Goal: Transaction & Acquisition: Download file/media

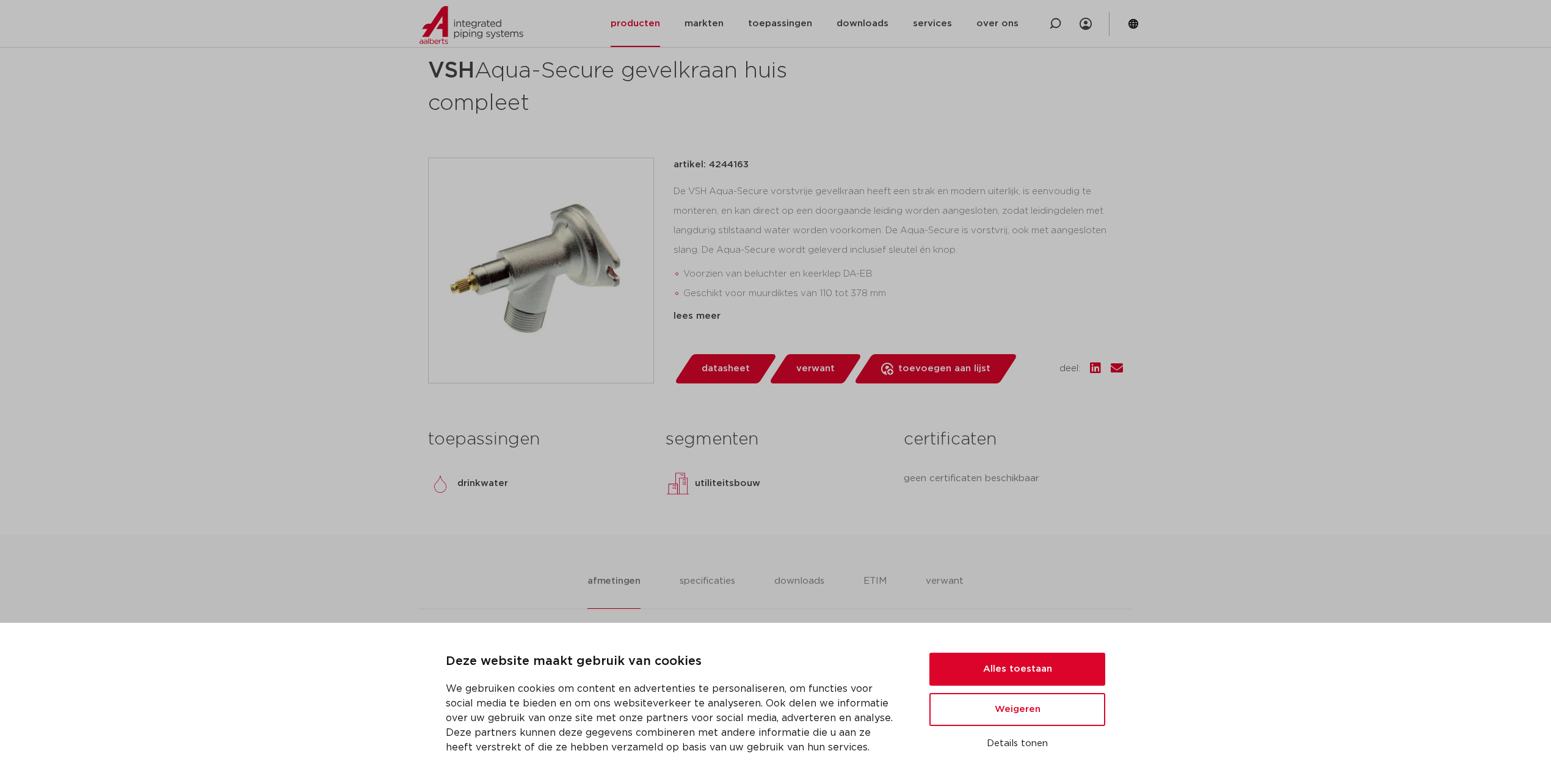
scroll to position [183, 0]
click at [1000, 588] on button "Alles toestaan" at bounding box center [1017, 669] width 176 height 33
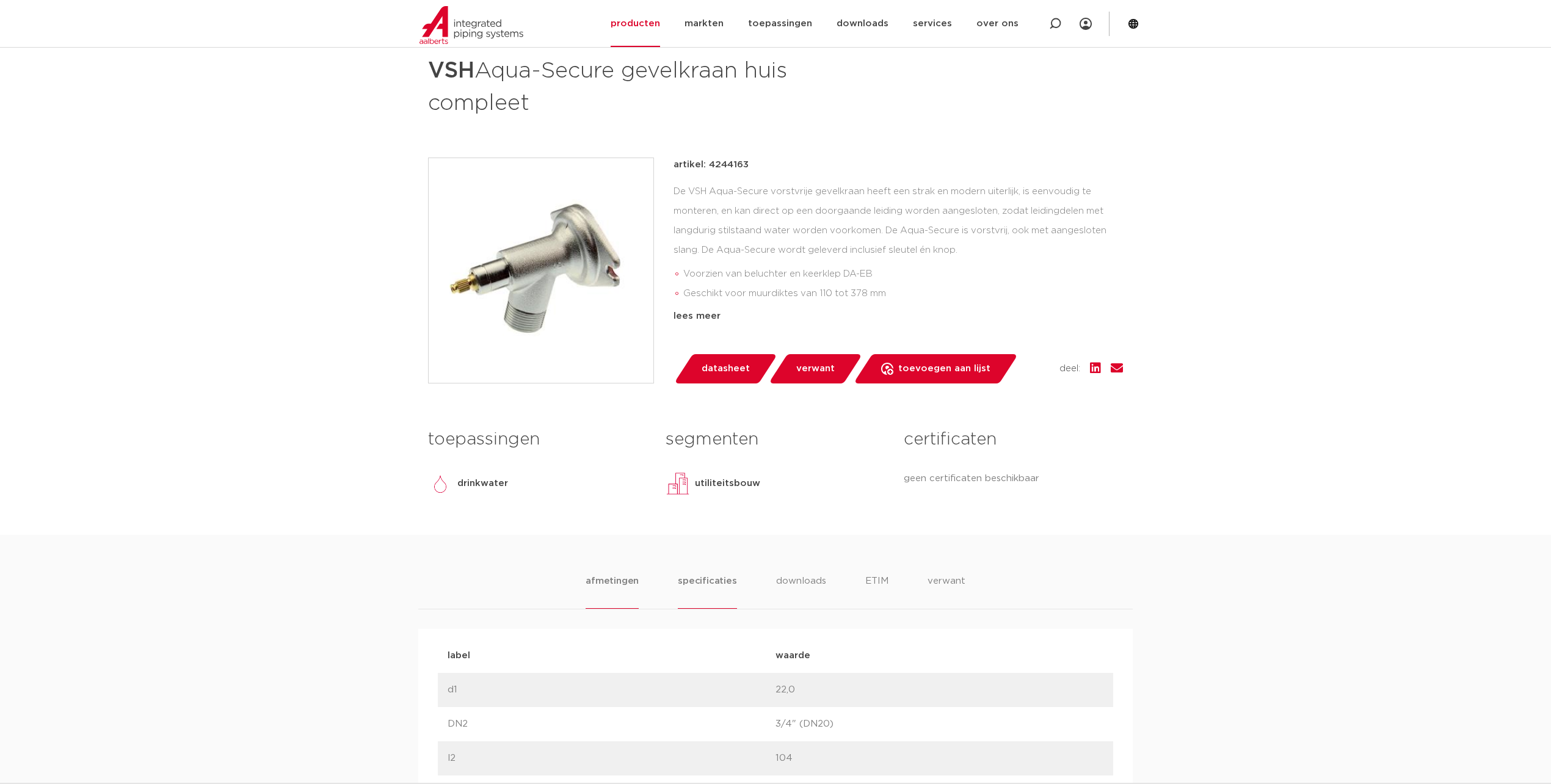
click at [723, 577] on li "specificaties" at bounding box center [707, 591] width 59 height 35
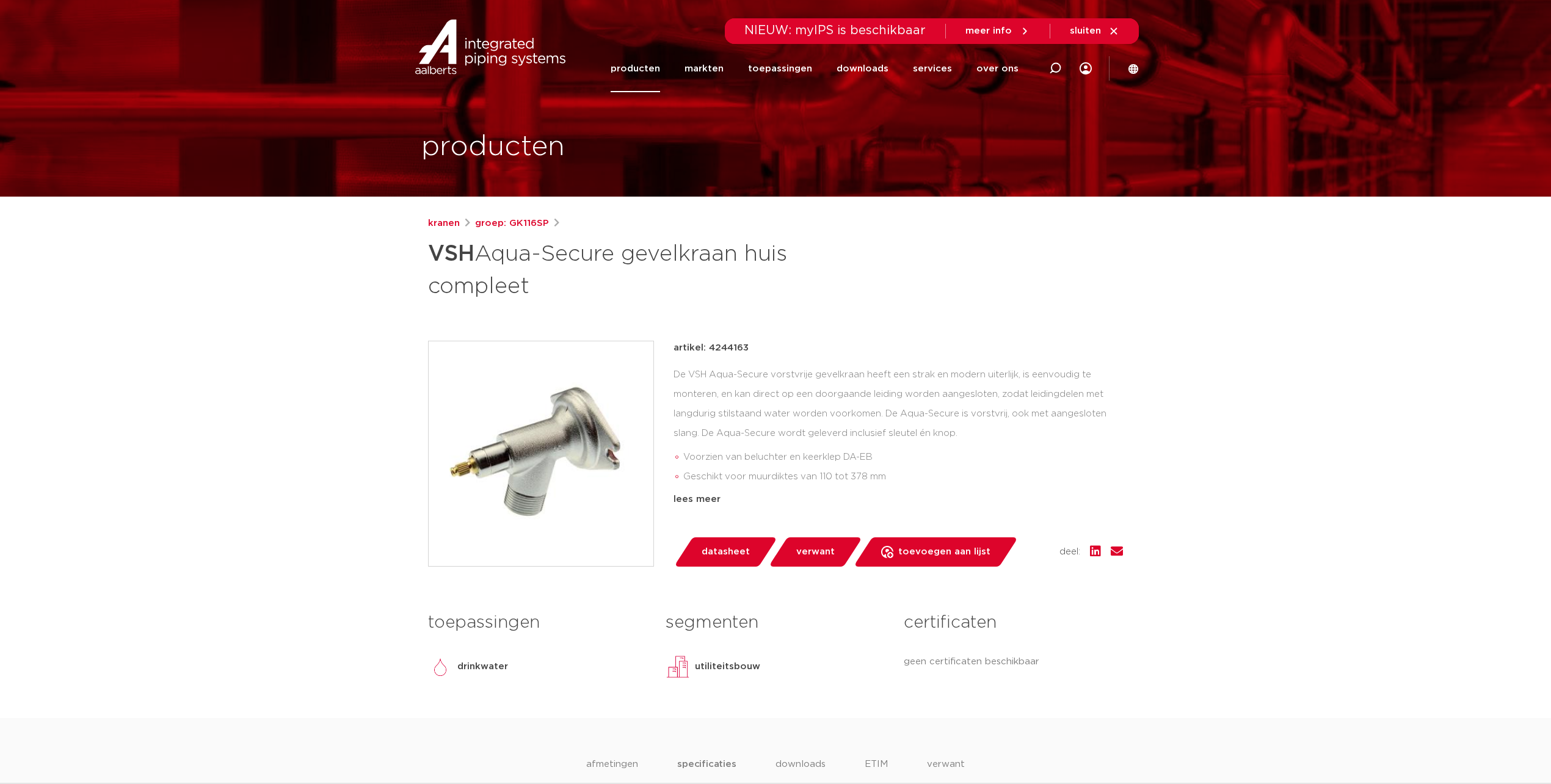
click at [821, 548] on span "verwant" at bounding box center [816, 552] width 39 height 19
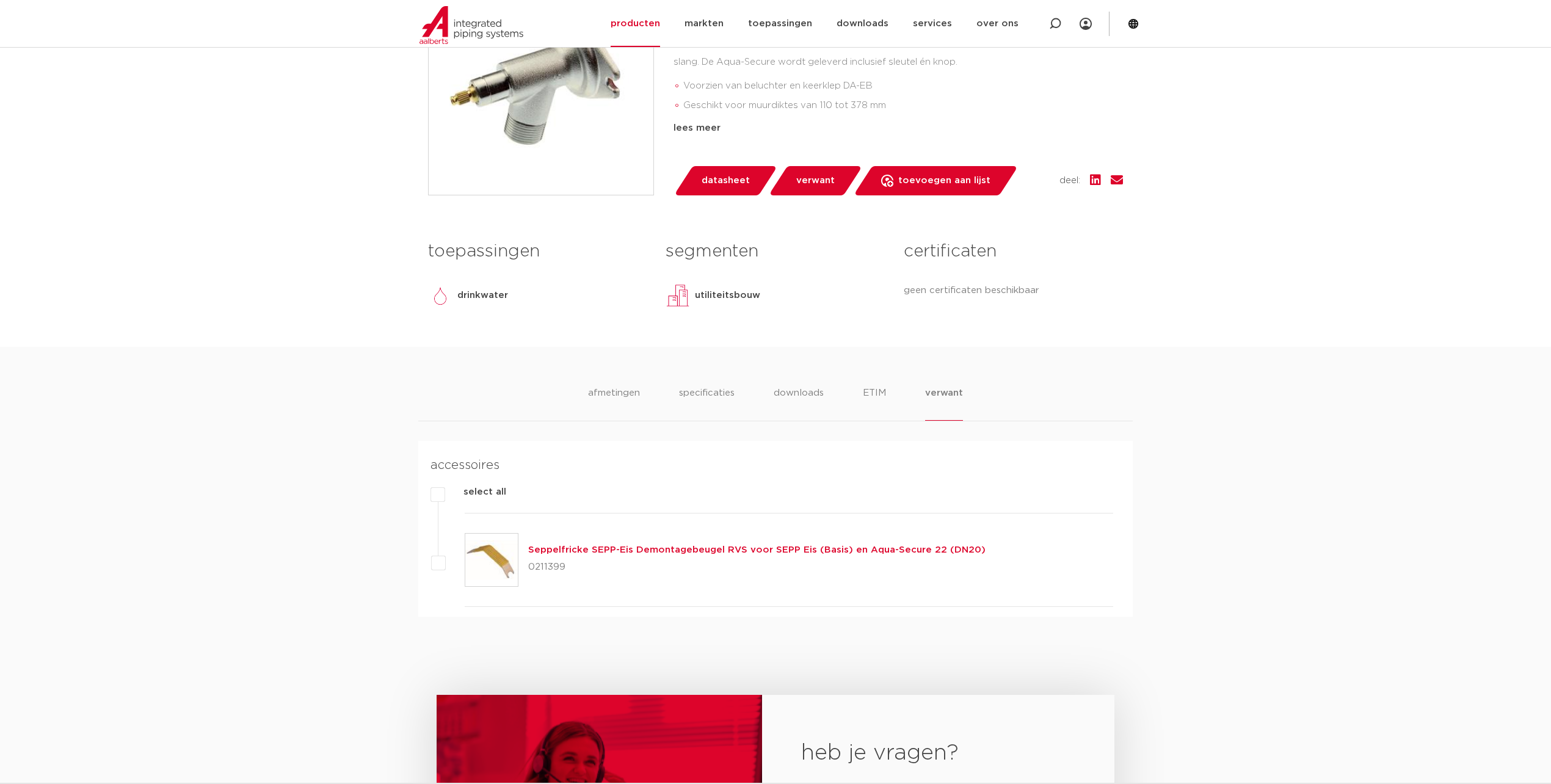
scroll to position [289, 0]
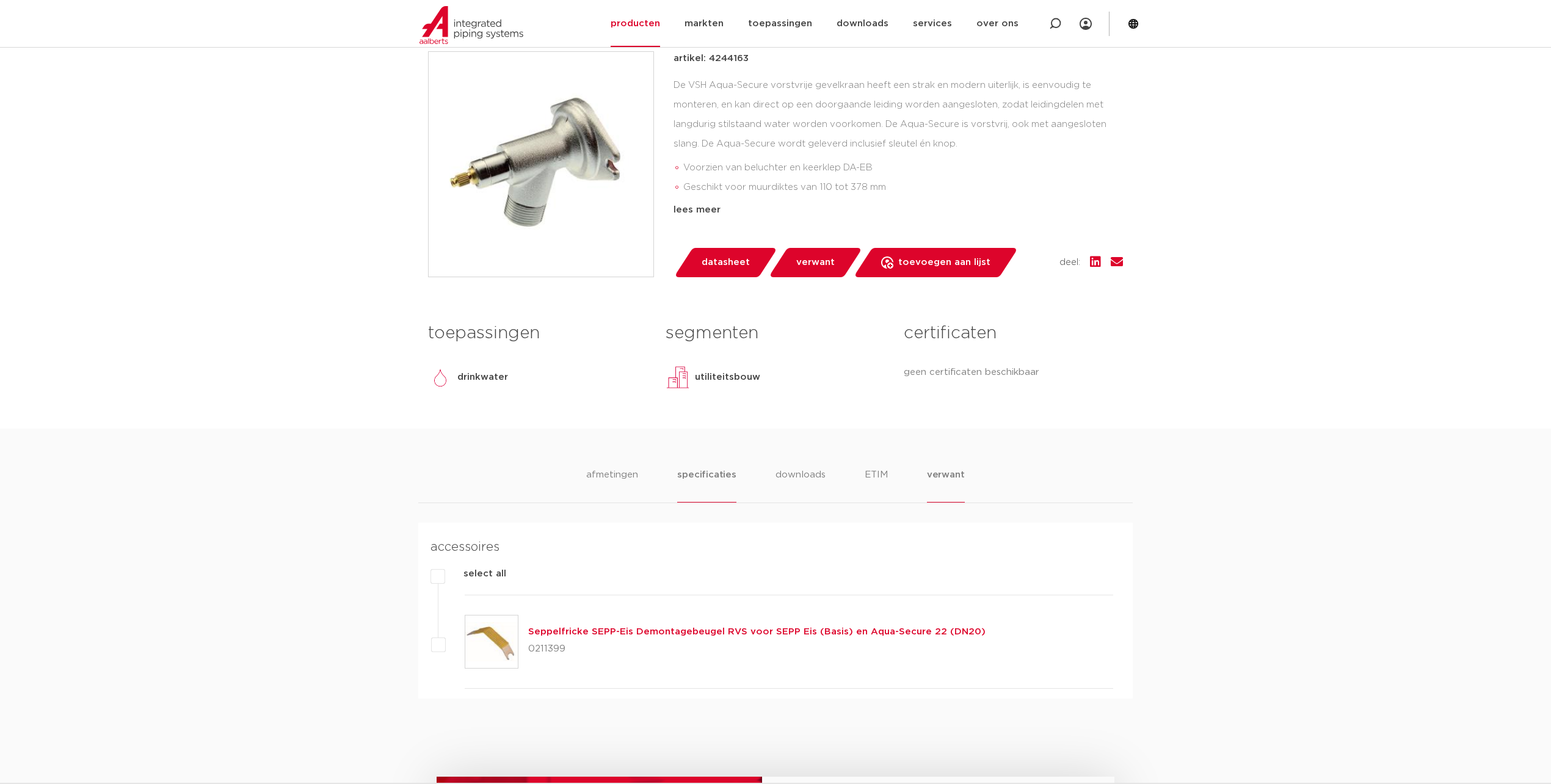
click at [701, 472] on li "specificaties" at bounding box center [706, 485] width 59 height 35
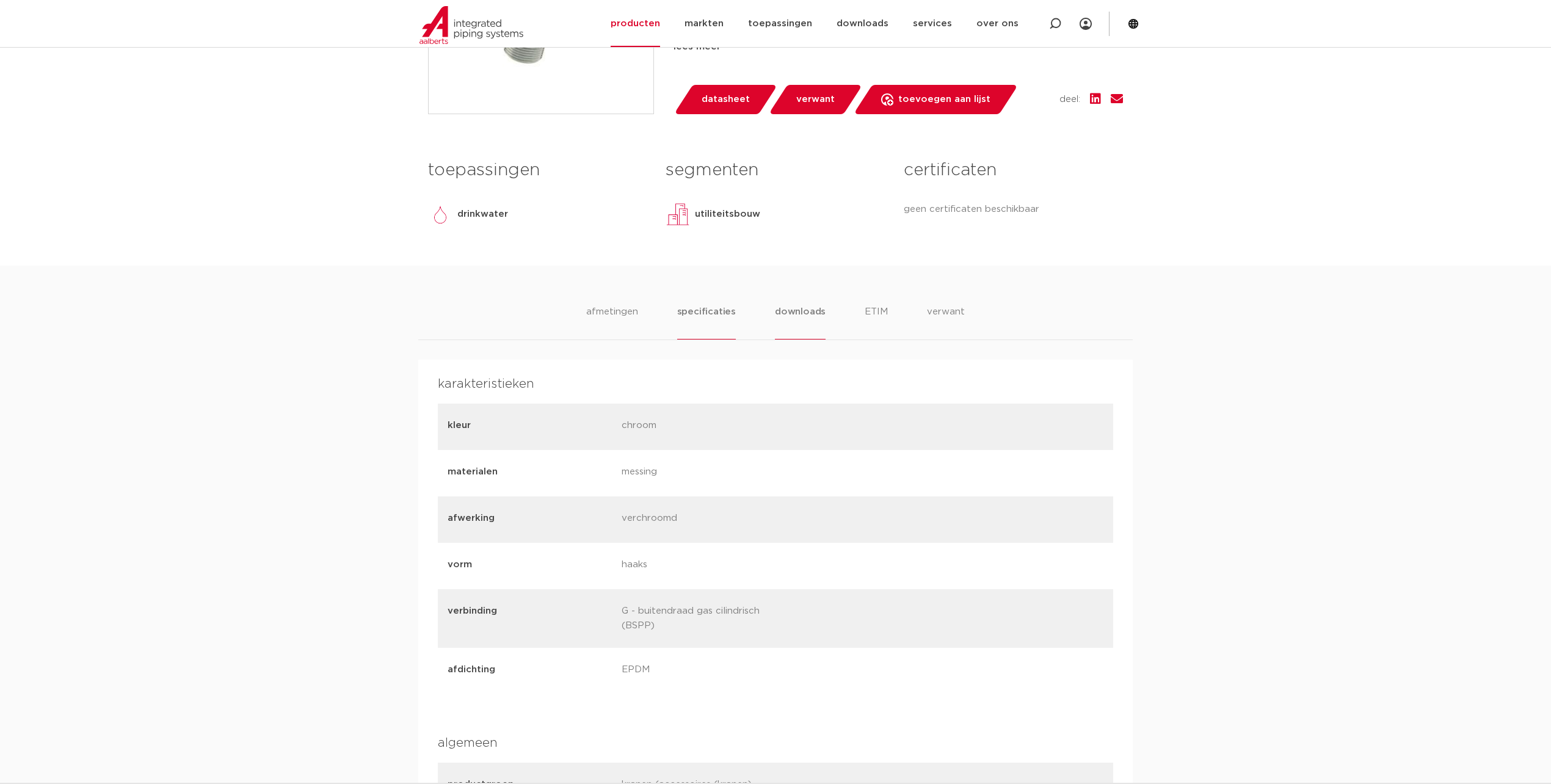
scroll to position [208, 0]
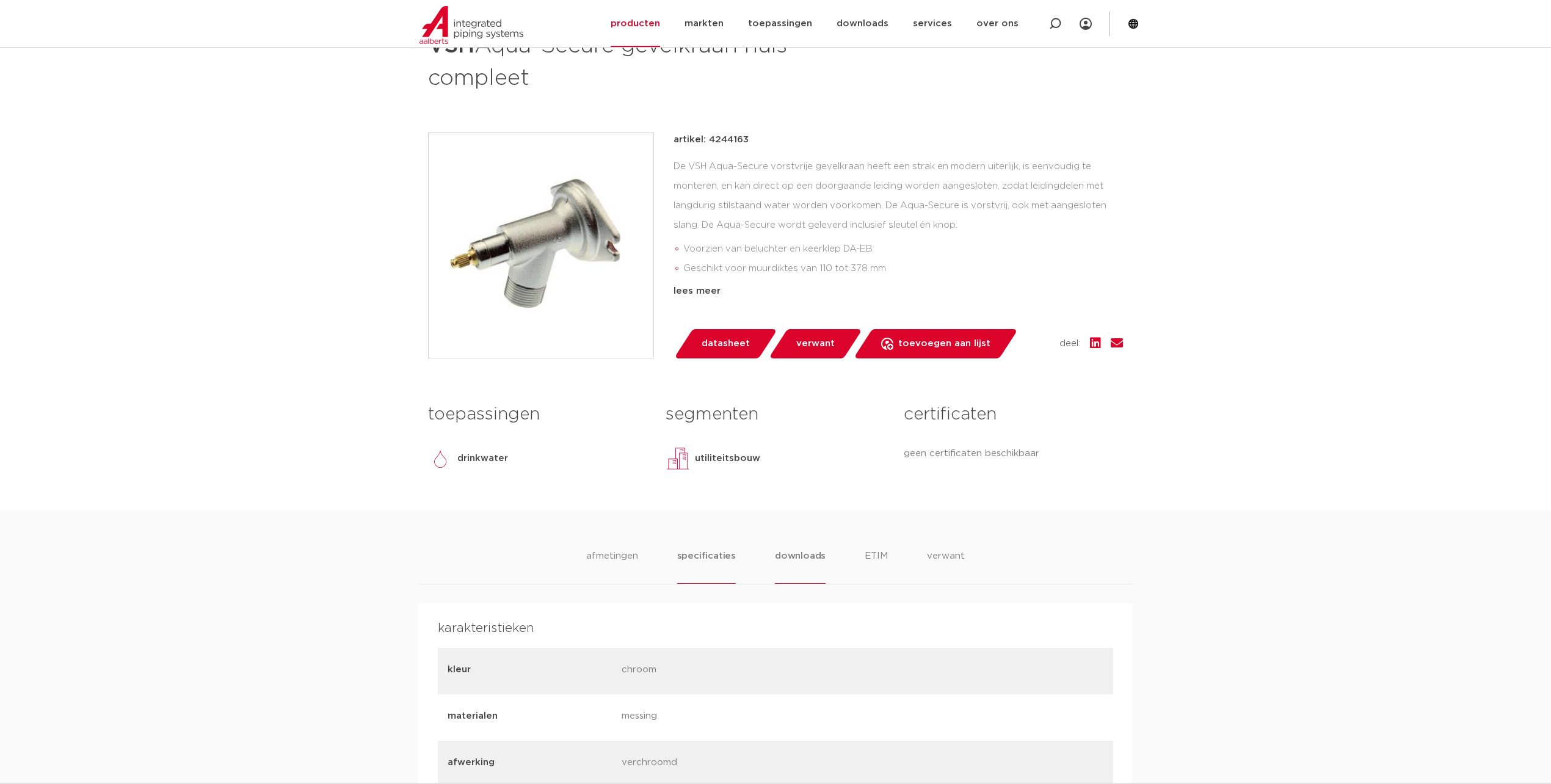
click at [806, 561] on li "downloads" at bounding box center [800, 567] width 51 height 35
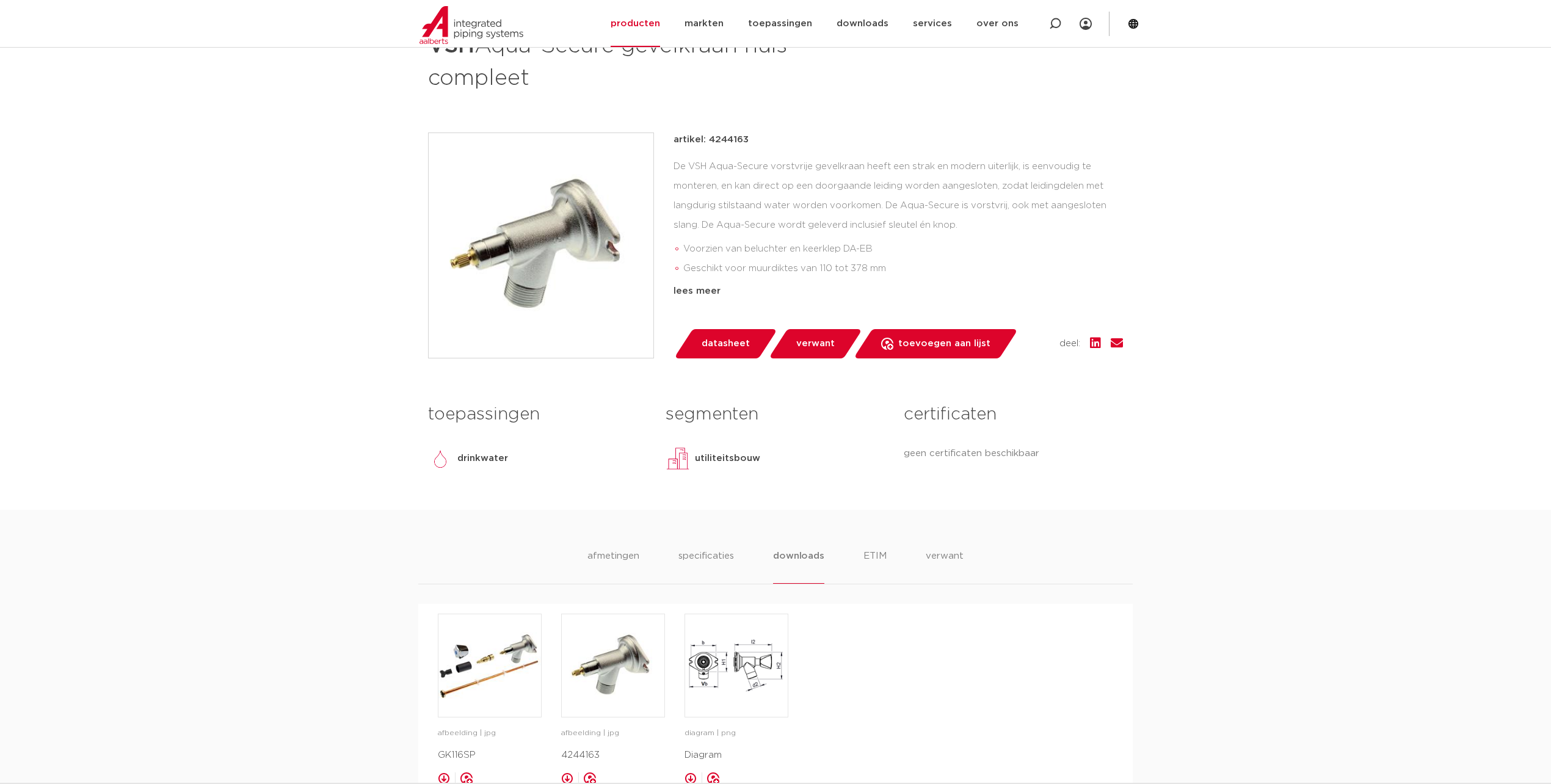
click at [709, 331] on link "datasheet" at bounding box center [726, 343] width 103 height 29
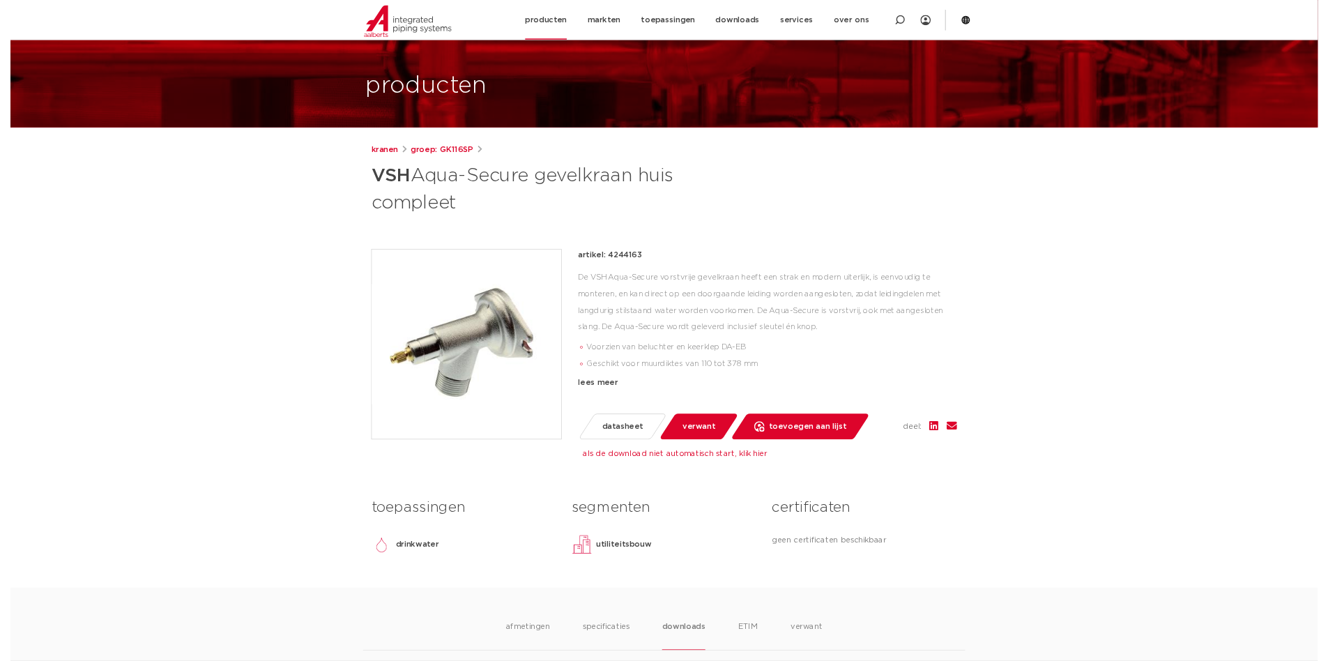
scroll to position [52, 0]
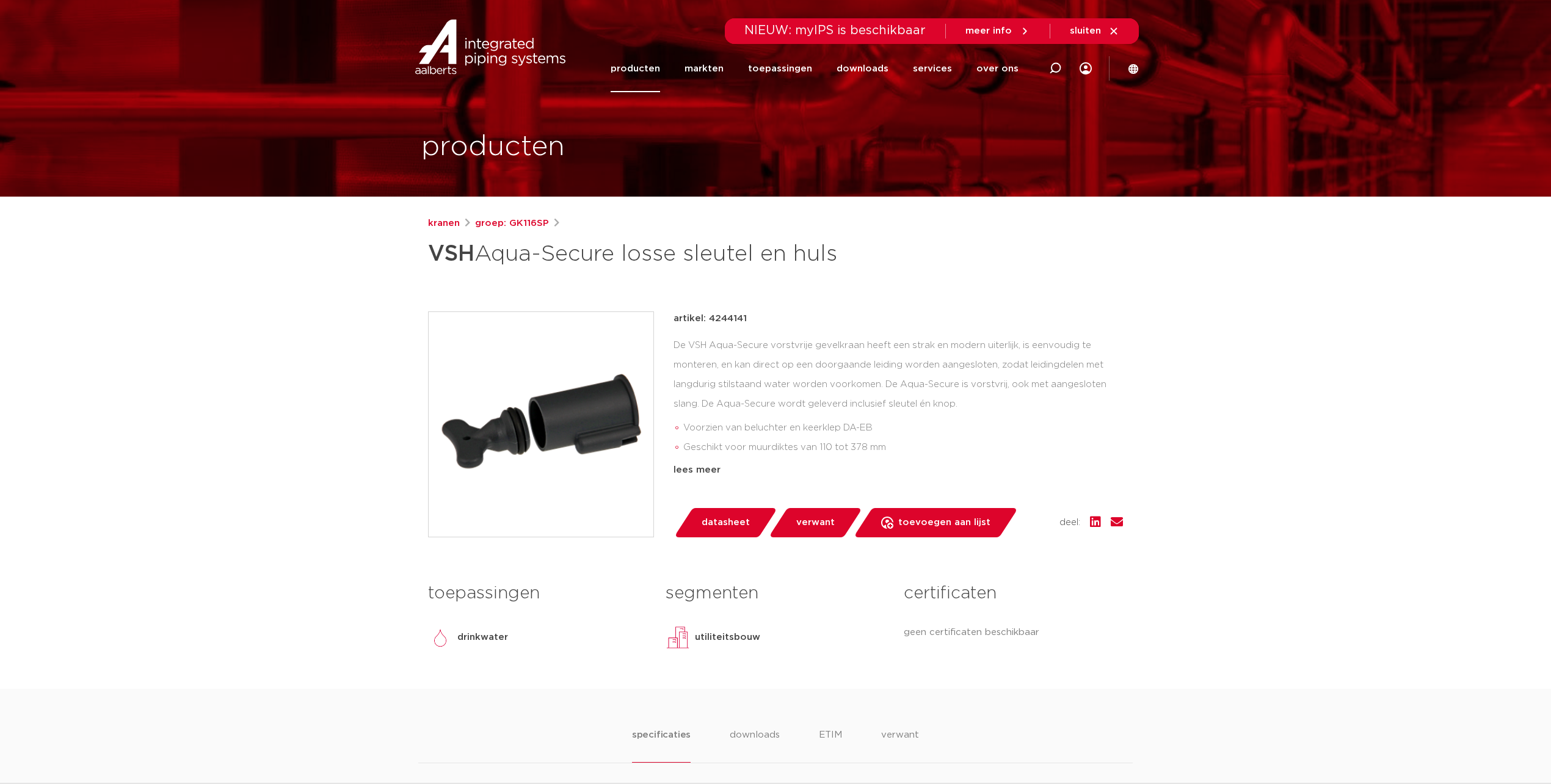
click at [821, 526] on span "verwant" at bounding box center [816, 522] width 39 height 19
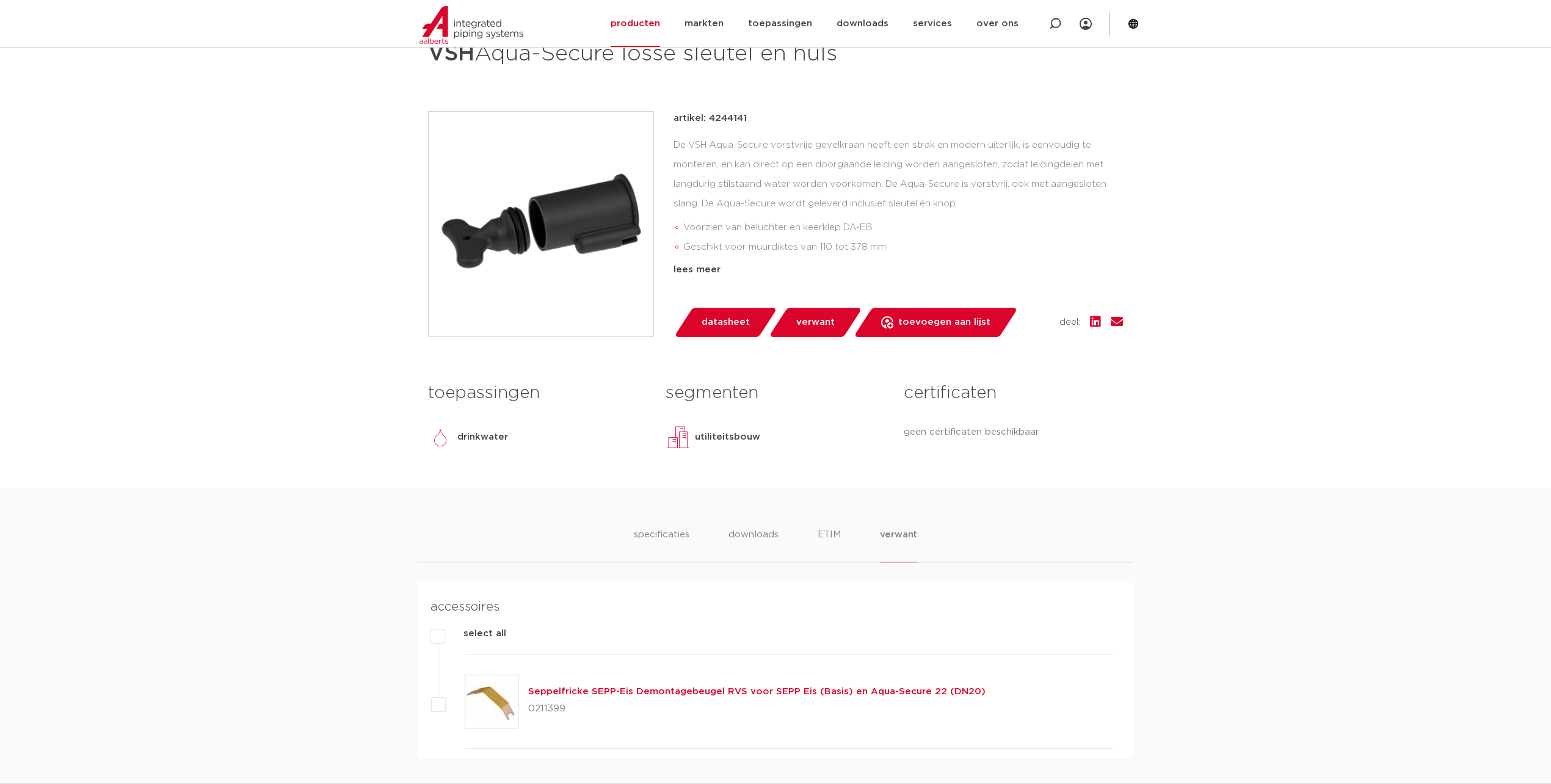
scroll to position [38, 0]
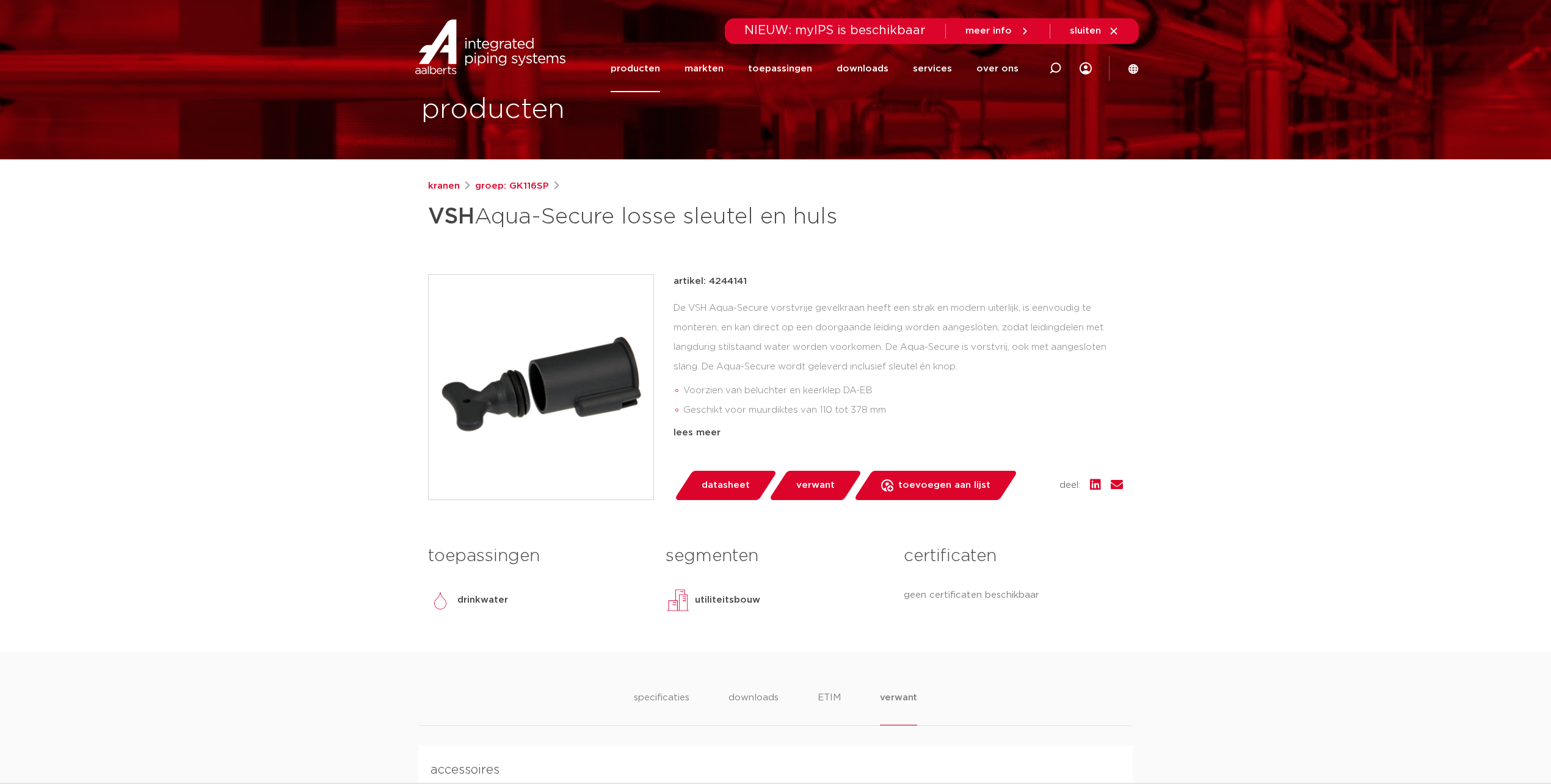
scroll to position [0, 0]
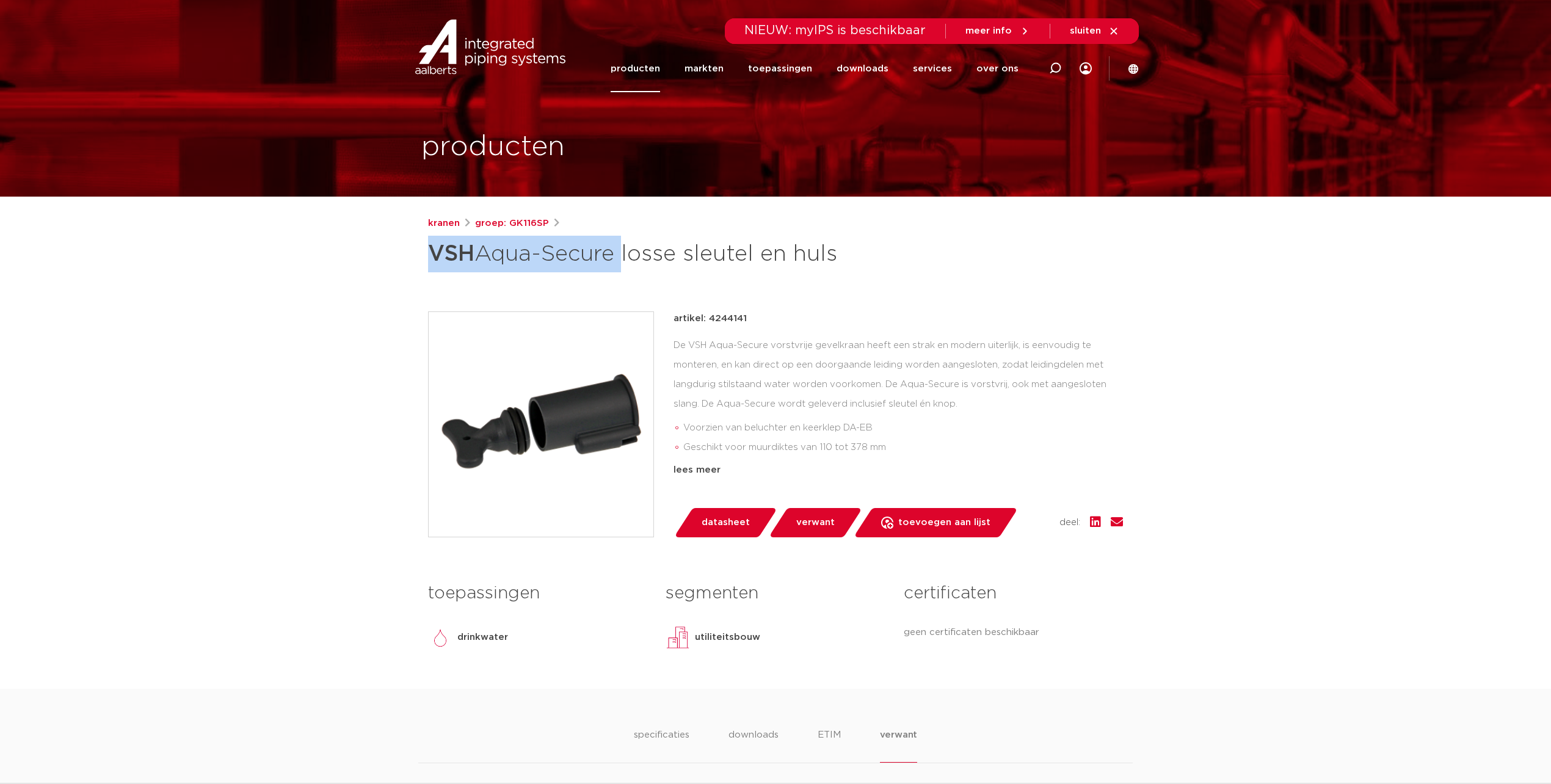
drag, startPoint x: 416, startPoint y: 249, endPoint x: 620, endPoint y: 244, distance: 204.1
click at [646, 74] on link "producten" at bounding box center [635, 69] width 49 height 47
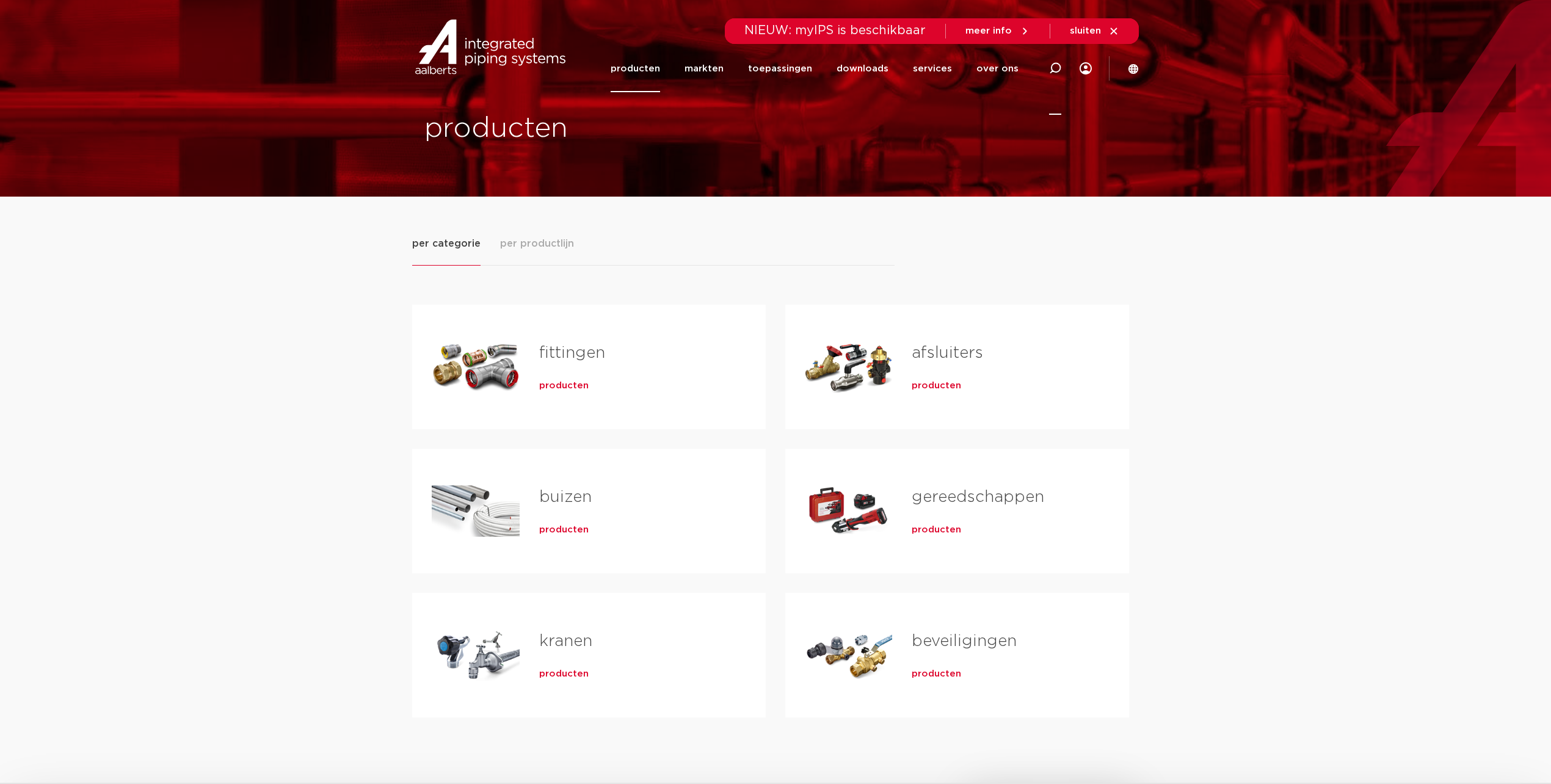
click at [1053, 71] on icon at bounding box center [1054, 68] width 15 height 15
type input "aqua secure"
click button "Zoeken" at bounding box center [0, 0] width 0 height 0
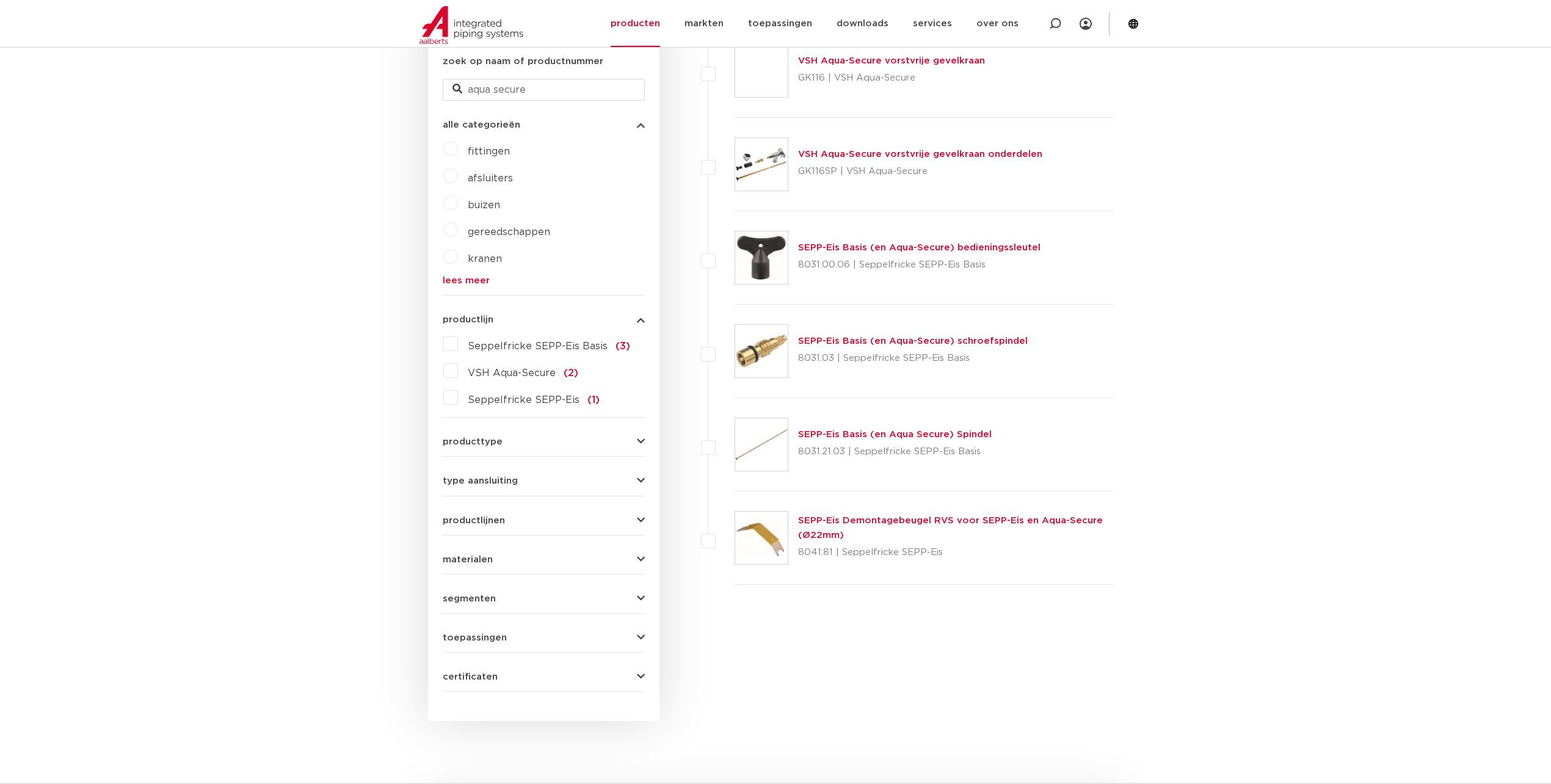
scroll to position [201, 0]
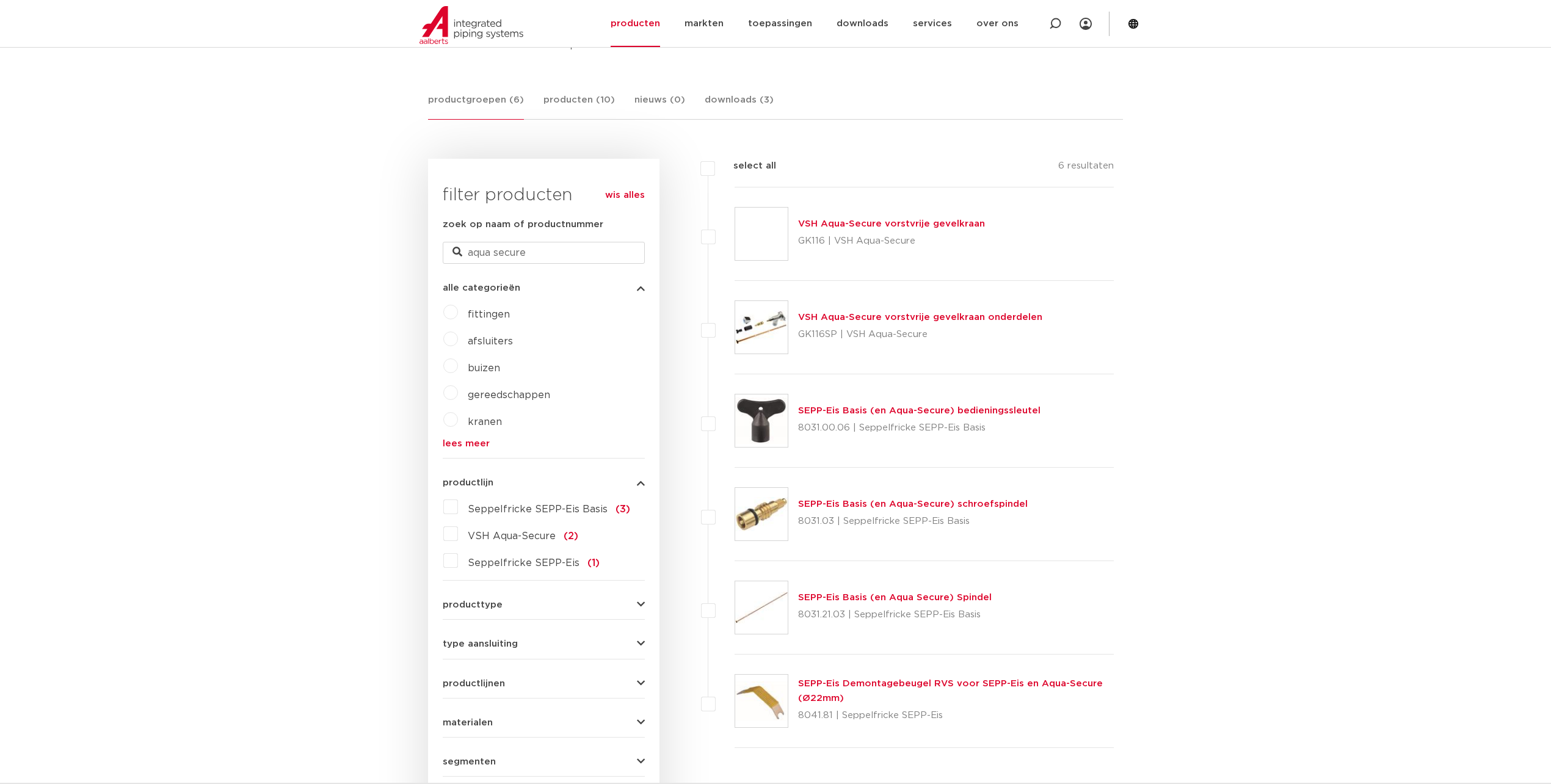
click at [887, 219] on link "VSH Aqua-Secure vorstvrije gevelkraan" at bounding box center [891, 223] width 187 height 9
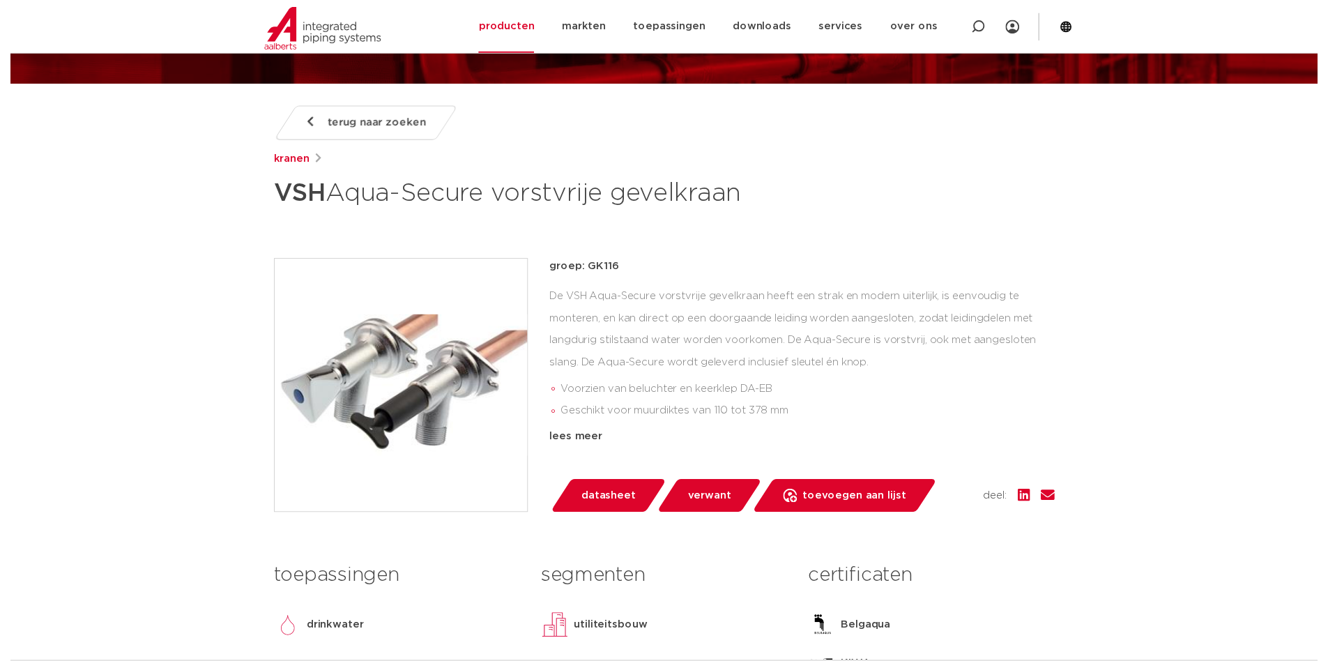
scroll to position [209, 0]
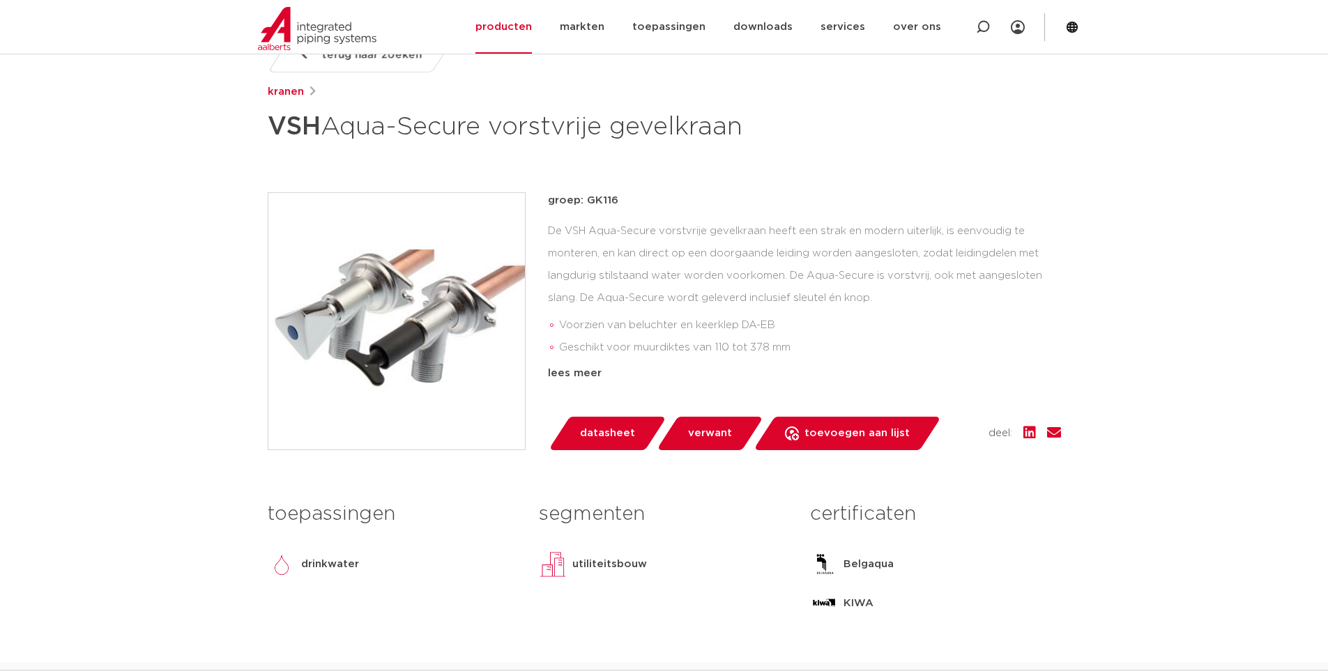
click at [598, 425] on span "datasheet" at bounding box center [607, 433] width 55 height 22
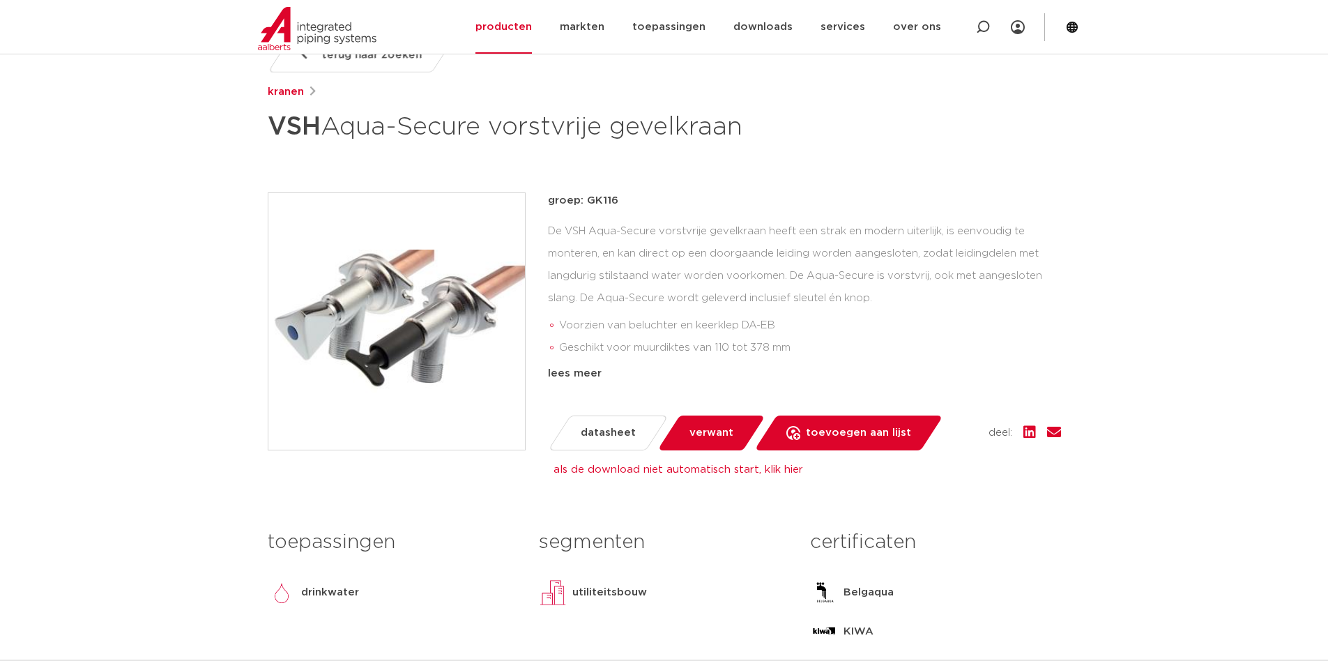
click at [581, 371] on div "lees meer" at bounding box center [804, 373] width 513 height 17
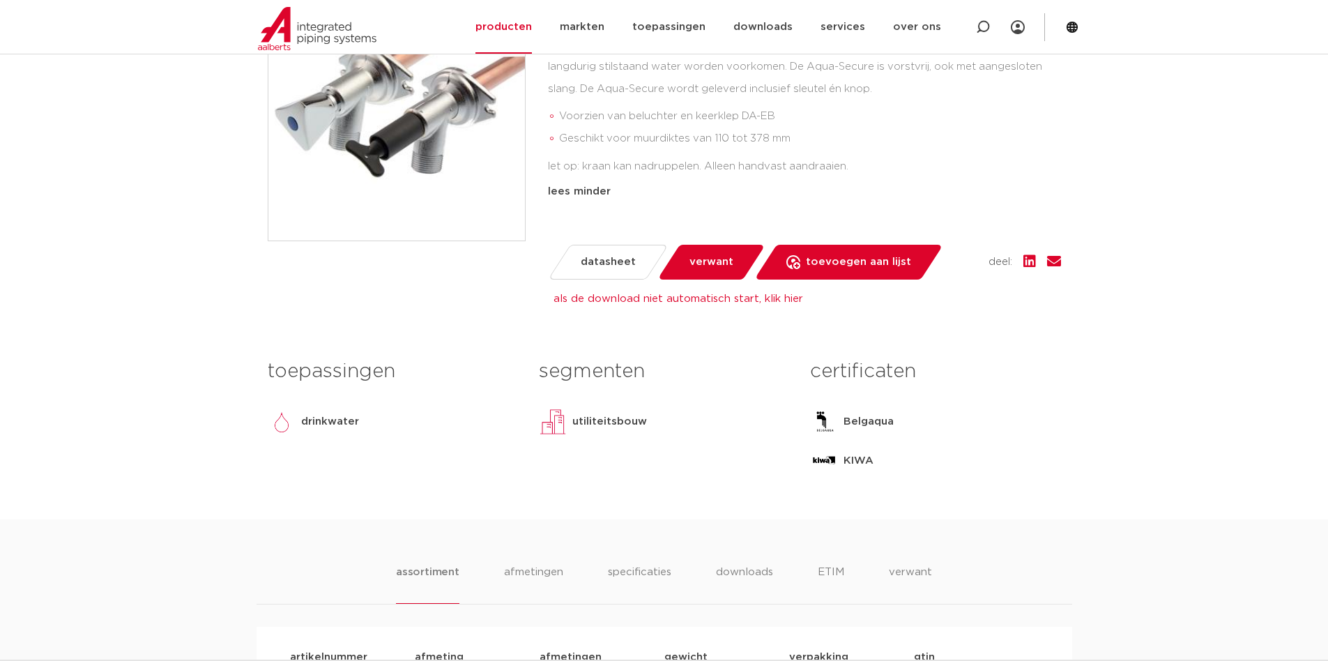
scroll to position [627, 0]
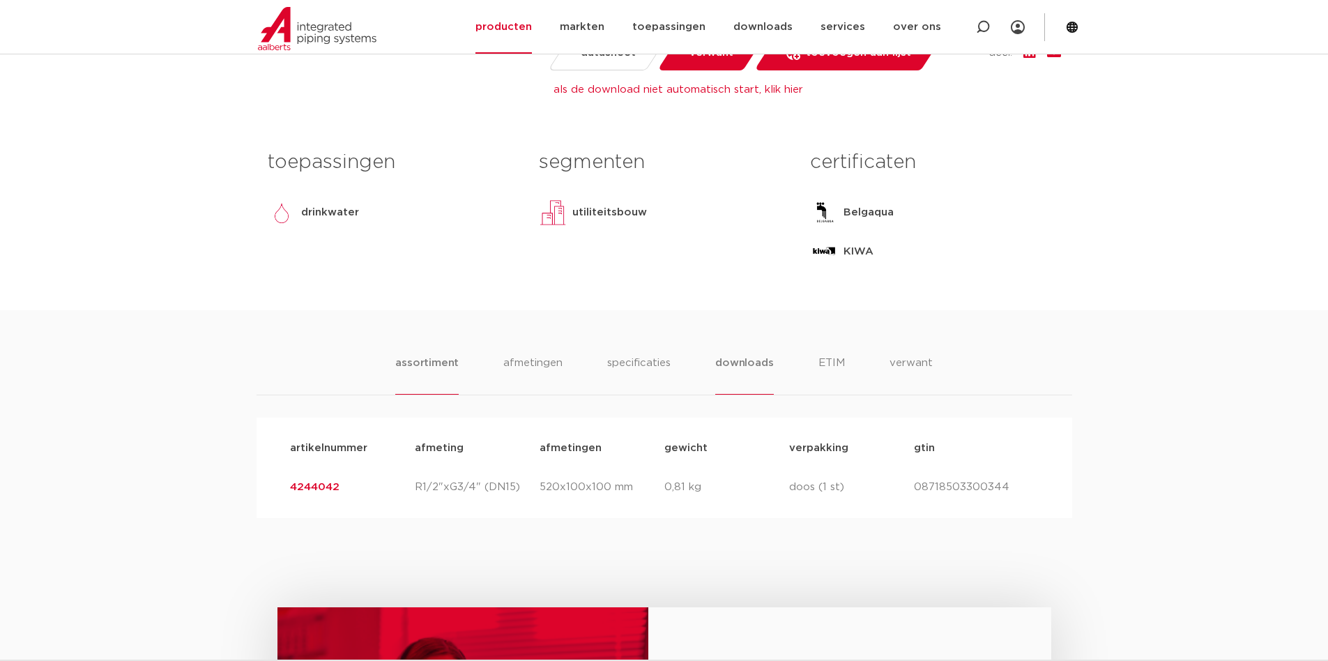
click at [739, 362] on li "downloads" at bounding box center [744, 375] width 58 height 40
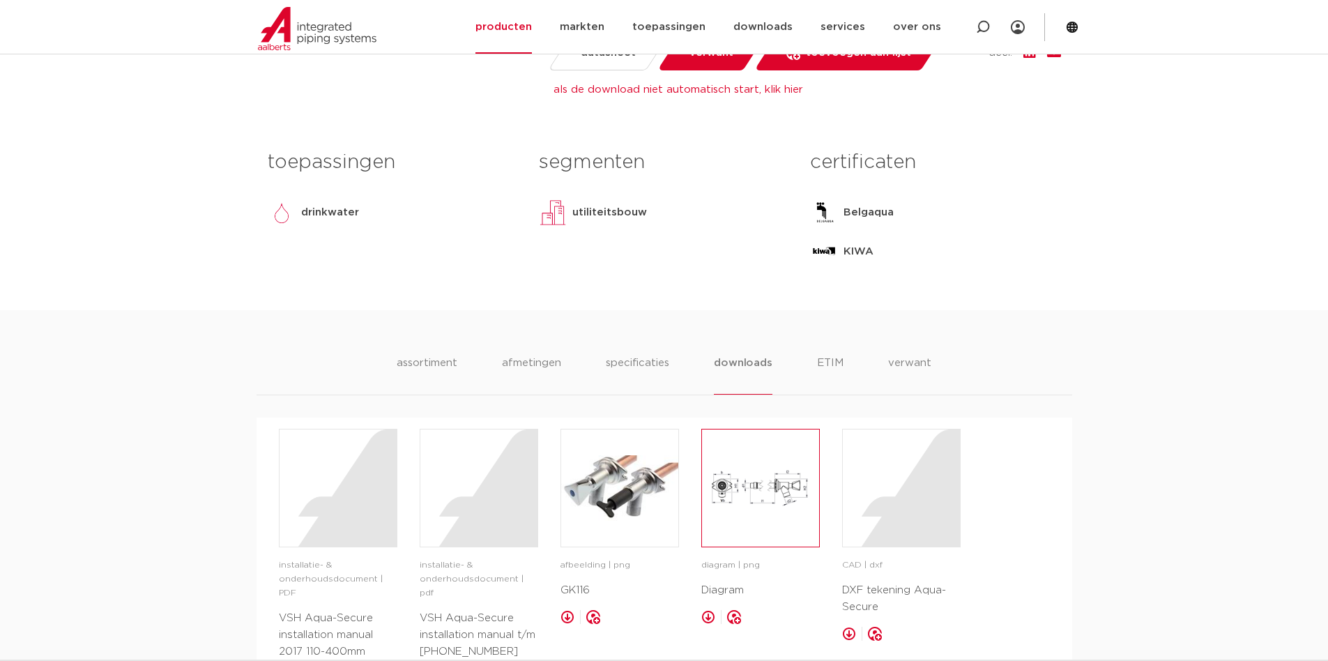
scroll to position [767, 0]
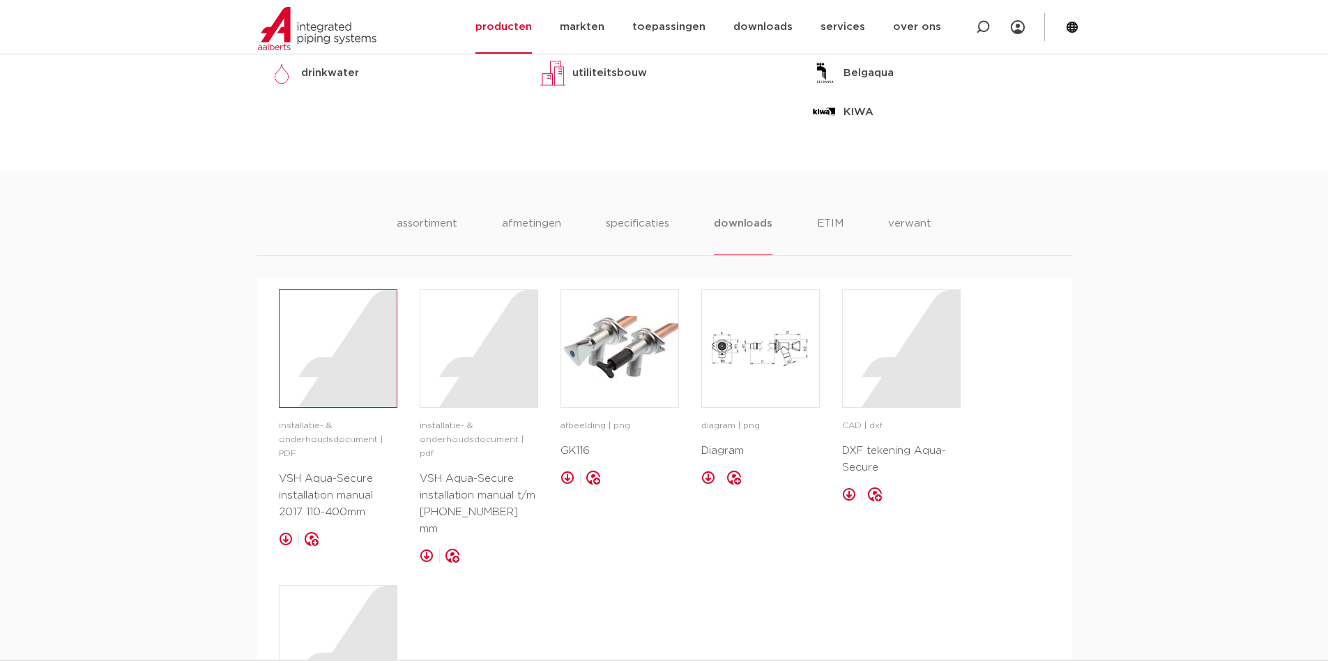
click at [337, 370] on div at bounding box center [337, 348] width 117 height 117
